Goal: Navigation & Orientation: Find specific page/section

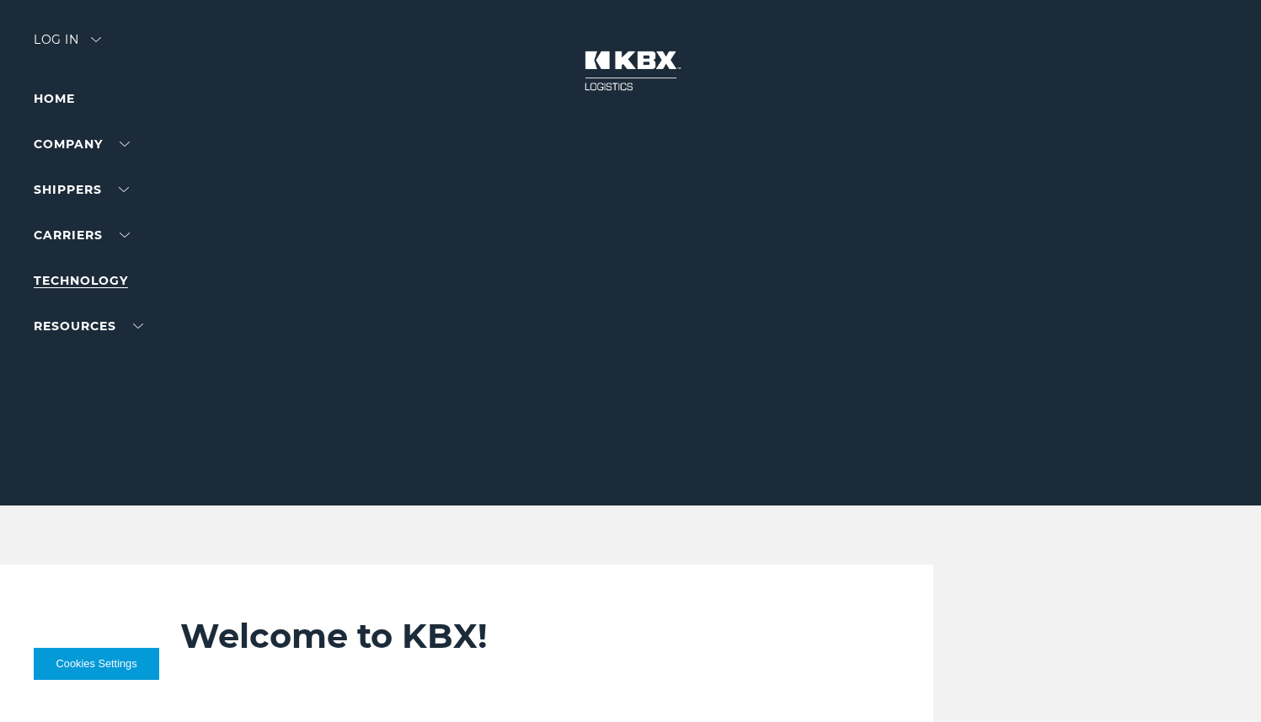
click at [75, 283] on link "Technology" at bounding box center [81, 280] width 94 height 15
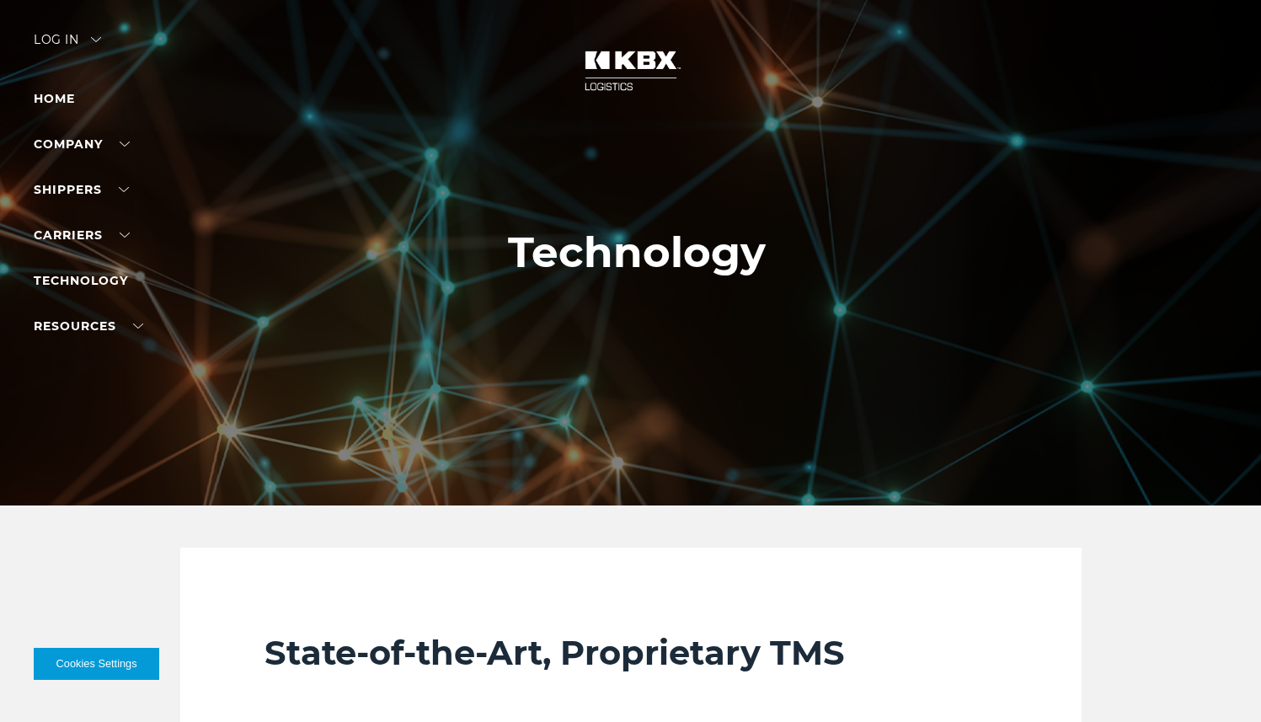
click at [718, 337] on div at bounding box center [637, 252] width 1274 height 505
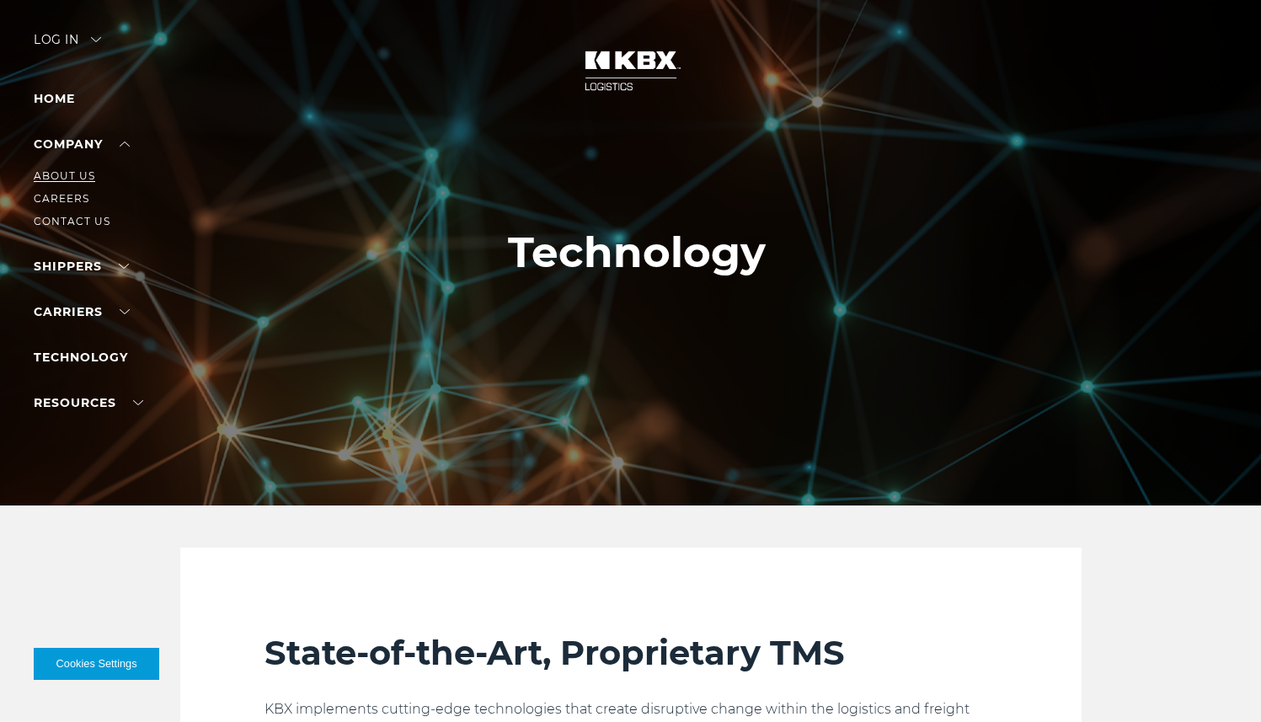
click at [77, 179] on link "About Us" at bounding box center [64, 175] width 61 height 13
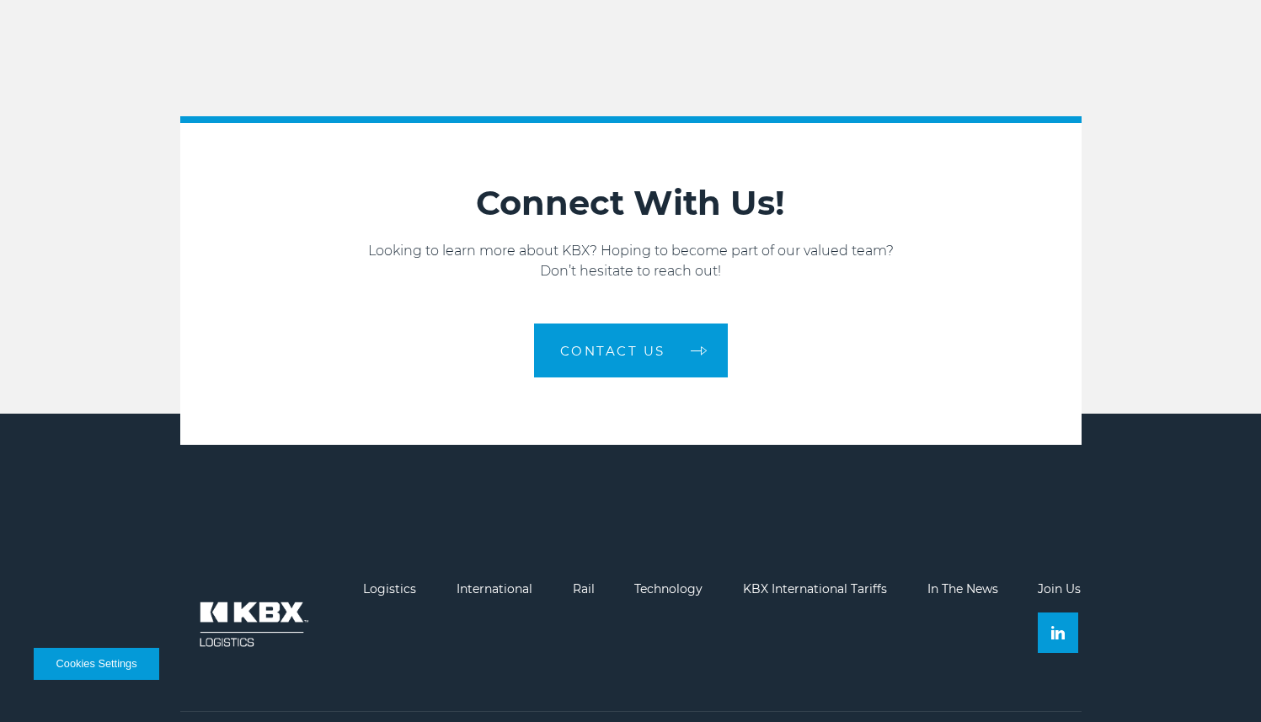
scroll to position [2660, 0]
